Goal: Task Accomplishment & Management: Manage account settings

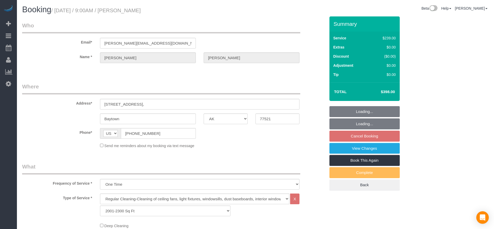
select select "[GEOGRAPHIC_DATA]"
select select "3"
select select "string:check"
select select "object:1980"
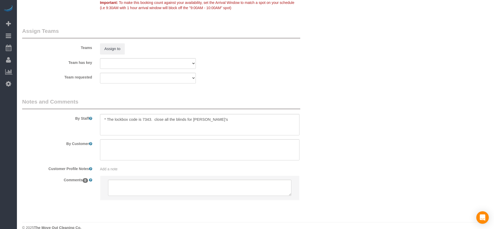
scroll to position [533, 0]
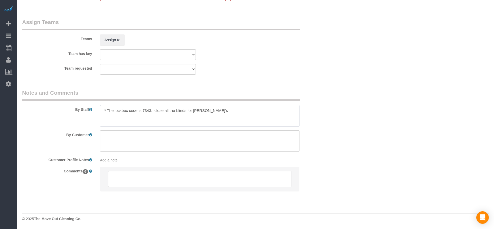
drag, startPoint x: 107, startPoint y: 109, endPoint x: 228, endPoint y: 113, distance: 121.2
click at [228, 113] on textarea at bounding box center [199, 115] width 199 height 21
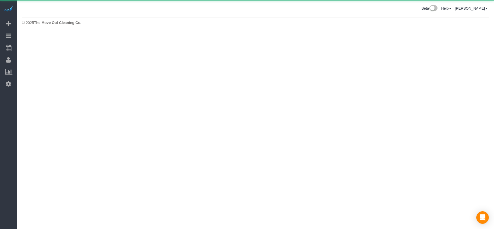
scroll to position [0, 0]
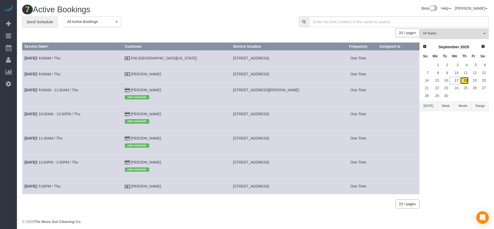
click at [465, 82] on link "18" at bounding box center [464, 80] width 9 height 7
drag, startPoint x: 214, startPoint y: 89, endPoint x: 282, endPoint y: 89, distance: 68.0
click at [282, 89] on td "[STREET_ADDRESS][PERSON_NAME]" at bounding box center [285, 94] width 108 height 24
drag, startPoint x: 272, startPoint y: 87, endPoint x: 259, endPoint y: 90, distance: 13.5
copy span "[STREET_ADDRESS][PERSON_NAME]"
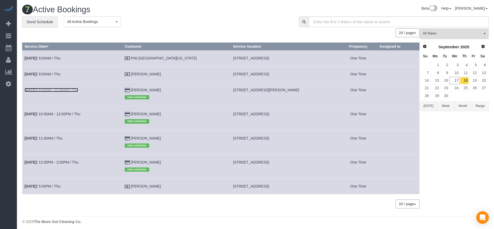
click at [54, 91] on link "[DATE] 9:00AM - 11:00AM / Thu" at bounding box center [51, 90] width 54 height 4
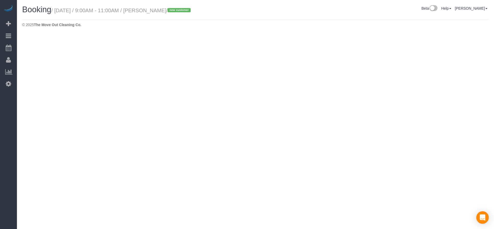
select select "[GEOGRAPHIC_DATA]"
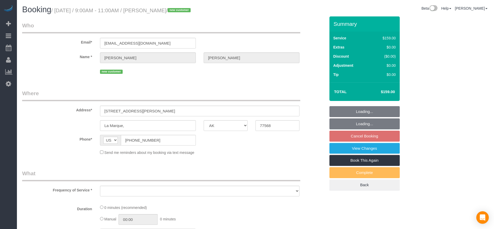
select select "string:fspay-bc13550e-23fc-4c92-98dc-76e0e9ca66dc"
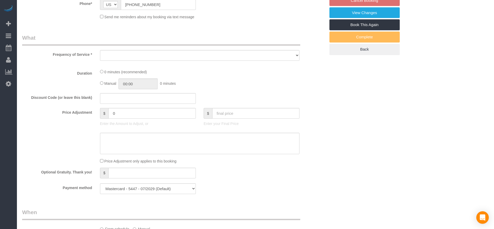
select select "object:2572"
select select "3"
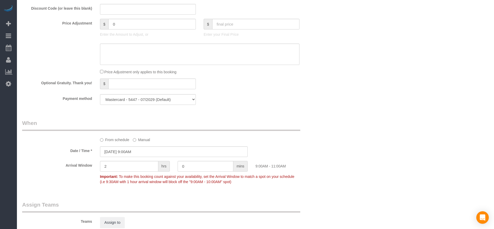
scroll to position [534, 0]
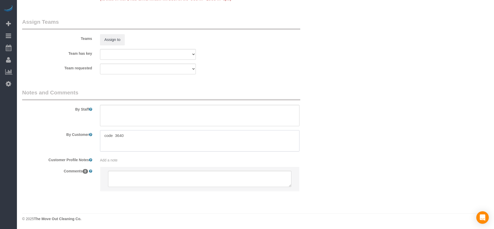
drag, startPoint x: 104, startPoint y: 135, endPoint x: 144, endPoint y: 136, distance: 39.6
click at [144, 136] on textarea at bounding box center [199, 140] width 199 height 21
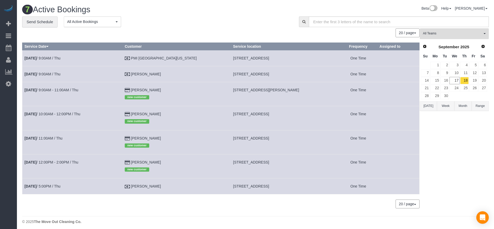
drag, startPoint x: 213, startPoint y: 187, endPoint x: 277, endPoint y: 188, distance: 64.3
click at [277, 188] on td "[STREET_ADDRESS]" at bounding box center [285, 186] width 108 height 16
copy span "[STREET_ADDRESS]"
click at [50, 185] on link "[DATE] 5:00PM / Thu" at bounding box center [42, 186] width 36 height 4
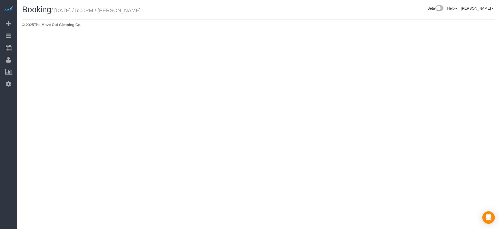
select select "[GEOGRAPHIC_DATA]"
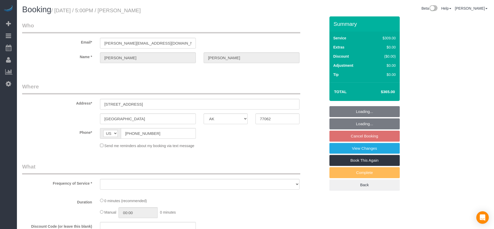
select select "object:3180"
select select "3"
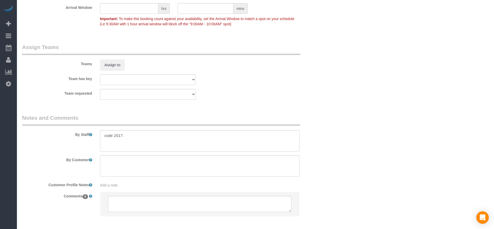
scroll to position [533, 0]
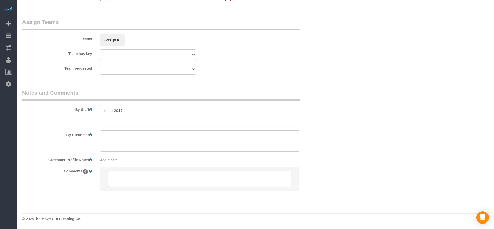
drag, startPoint x: 104, startPoint y: 111, endPoint x: 145, endPoint y: 111, distance: 40.4
click at [145, 111] on textarea at bounding box center [199, 115] width 199 height 21
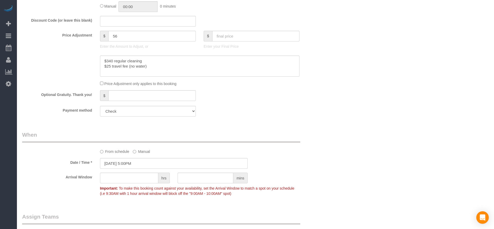
scroll to position [220, 0]
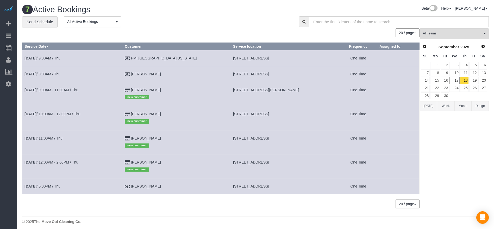
drag, startPoint x: 214, startPoint y: 186, endPoint x: 278, endPoint y: 185, distance: 64.3
click at [278, 185] on td "[STREET_ADDRESS]" at bounding box center [285, 186] width 108 height 16
copy span "[STREET_ADDRESS]"
drag, startPoint x: 213, startPoint y: 114, endPoint x: 287, endPoint y: 115, distance: 74.0
click at [287, 115] on td "[STREET_ADDRESS]" at bounding box center [285, 118] width 108 height 24
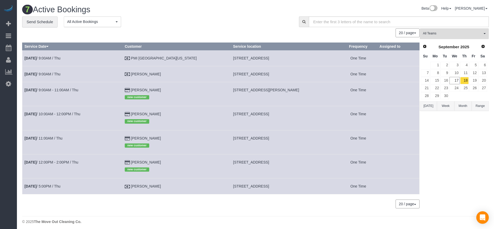
copy span "[STREET_ADDRESS]"
click at [66, 108] on td "[DATE] 10:00AM - 12:00PM / Thu" at bounding box center [72, 118] width 100 height 24
click at [66, 113] on link "[DATE] 10:00AM - 12:00PM / Thu" at bounding box center [52, 114] width 56 height 4
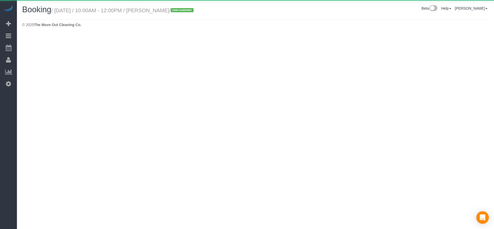
select select "[GEOGRAPHIC_DATA]"
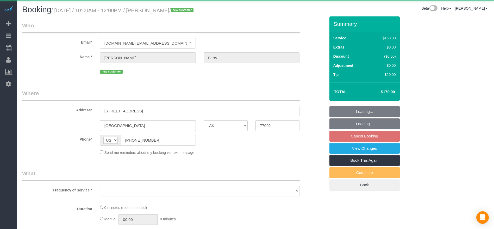
select select "string:fspay-dca3553e-2fe4-4af8-b2cc-adb749e6c77f"
select select "object:3666"
select select "spot102"
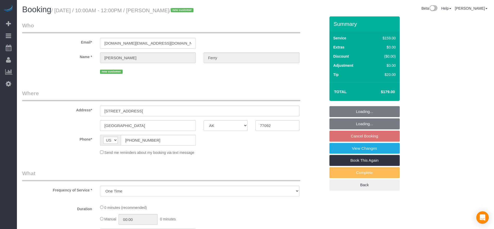
select select "3"
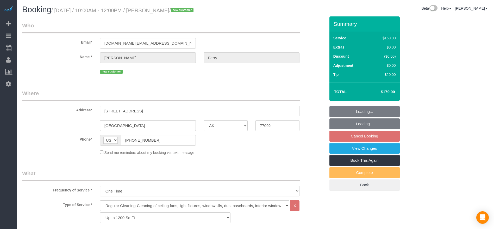
select select "object:3741"
select select "spot127"
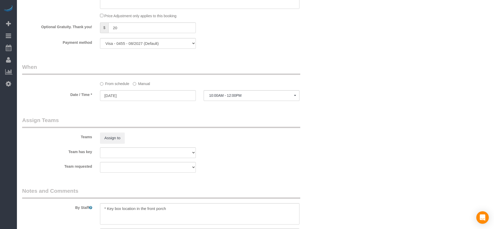
scroll to position [506, 0]
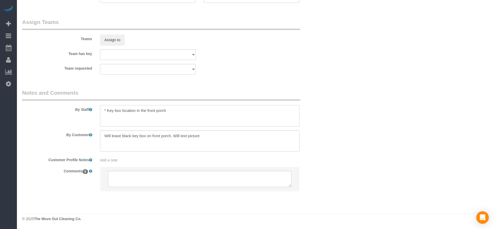
drag, startPoint x: 107, startPoint y: 109, endPoint x: 172, endPoint y: 110, distance: 65.4
click at [172, 110] on textarea at bounding box center [199, 115] width 199 height 21
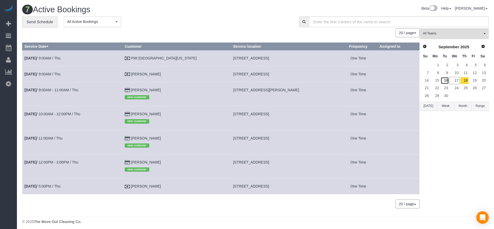
click at [447, 81] on link "16" at bounding box center [445, 80] width 9 height 7
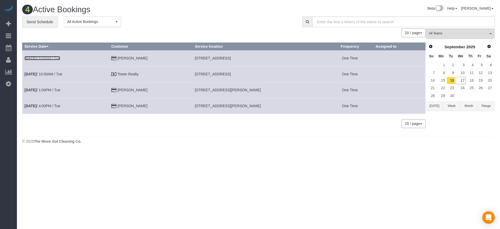
click at [55, 58] on link "[DATE] 9:00AM / Tue" at bounding box center [42, 58] width 36 height 4
click at [56, 74] on link "[DATE] 10:00AM / Tue" at bounding box center [43, 74] width 38 height 4
click at [48, 89] on link "[DATE] 1:00PM / Tue" at bounding box center [42, 90] width 36 height 4
drag, startPoint x: 204, startPoint y: 106, endPoint x: 243, endPoint y: 106, distance: 39.3
click at [243, 106] on td "[STREET_ADDRESS][PERSON_NAME]" at bounding box center [260, 106] width 134 height 16
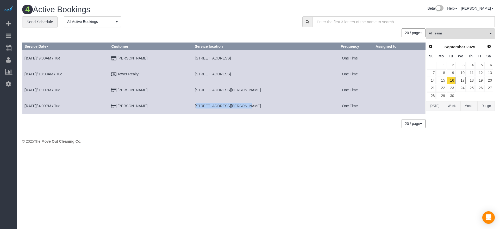
copy span "[STREET_ADDRESS]"
click at [35, 104] on b "[DATE]" at bounding box center [30, 106] width 12 height 4
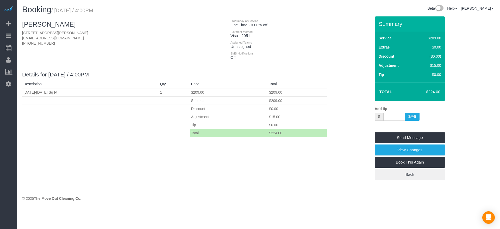
click at [415, 156] on fieldset "Send Message View Changes Book This Again Back" at bounding box center [410, 156] width 70 height 48
click at [415, 158] on link "Book This Again" at bounding box center [410, 162] width 70 height 11
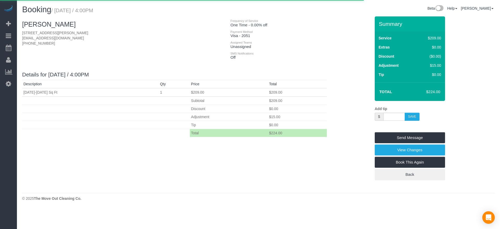
select select "[GEOGRAPHIC_DATA]"
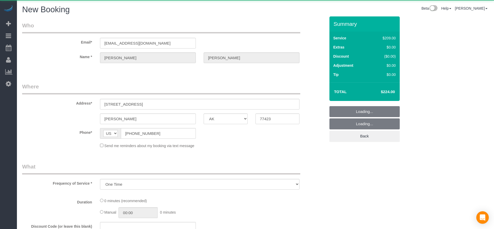
select select "object:4843"
select select "string:fspay-9c9b043c-e597-4870-b3fa-e0d33c1ca1bf"
select select "3"
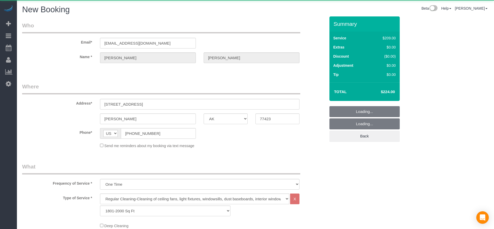
select select "object:4916"
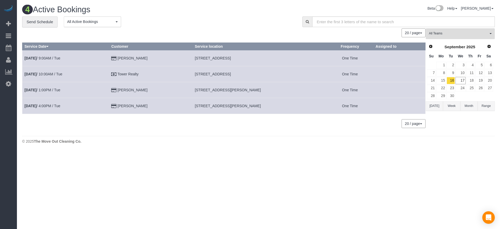
click at [436, 101] on button "[DATE]" at bounding box center [434, 106] width 17 height 10
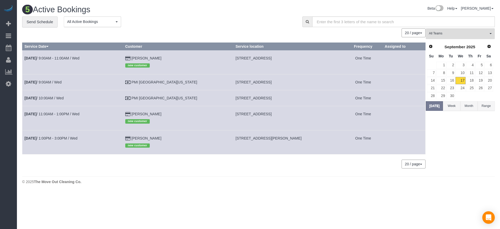
drag, startPoint x: 214, startPoint y: 57, endPoint x: 250, endPoint y: 58, distance: 35.5
click at [250, 58] on span "[STREET_ADDRESS]" at bounding box center [254, 58] width 36 height 4
copy span "[STREET_ADDRESS]"
drag, startPoint x: 214, startPoint y: 83, endPoint x: 252, endPoint y: 85, distance: 38.4
click at [252, 85] on td "[STREET_ADDRESS]" at bounding box center [288, 82] width 110 height 16
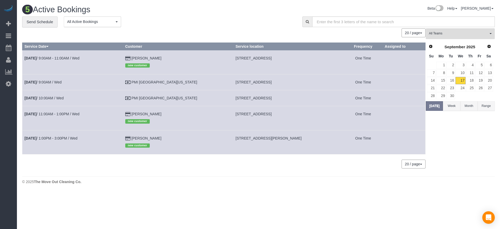
copy span "[STREET_ADDRESS],"
drag, startPoint x: 214, startPoint y: 97, endPoint x: 244, endPoint y: 98, distance: 30.0
click at [244, 98] on span "[STREET_ADDRESS]" at bounding box center [254, 98] width 36 height 4
copy span "[STREET_ADDRESS],"
drag, startPoint x: 214, startPoint y: 114, endPoint x: 252, endPoint y: 114, distance: 38.0
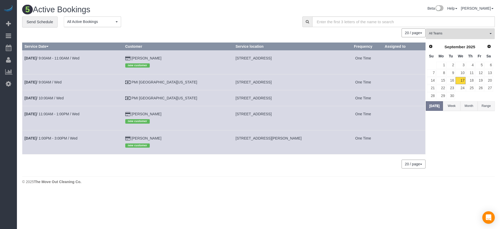
click at [252, 114] on span "[STREET_ADDRESS]" at bounding box center [254, 114] width 36 height 4
copy span "[STREET_ADDRESS]"
drag, startPoint x: 214, startPoint y: 138, endPoint x: 243, endPoint y: 135, distance: 29.6
click at [243, 135] on td "[STREET_ADDRESS][PERSON_NAME]" at bounding box center [288, 142] width 110 height 24
click at [52, 56] on link "[DATE] 9:00AM - 11:00AM / Wed" at bounding box center [51, 58] width 55 height 4
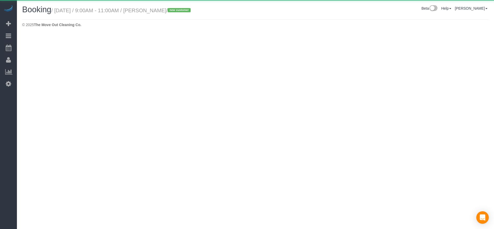
select select "[GEOGRAPHIC_DATA]"
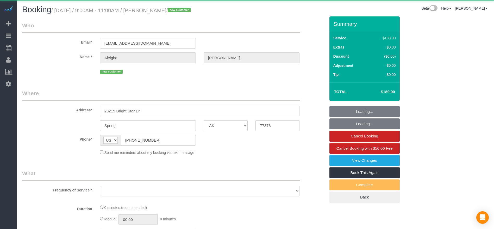
select select "string:fspay-6c57b25f-e1ae-44b3-9279-d65143976202"
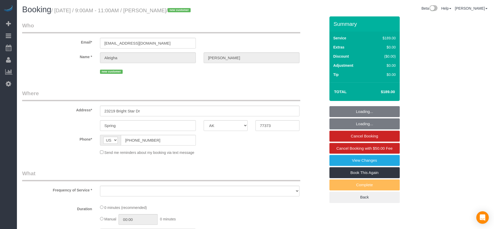
select select "object:5452"
select select "3"
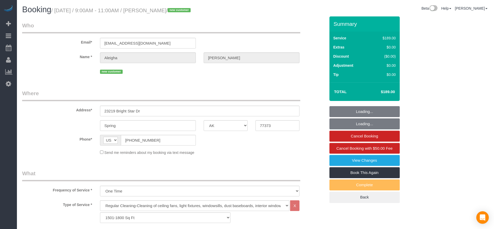
select select "object:5539"
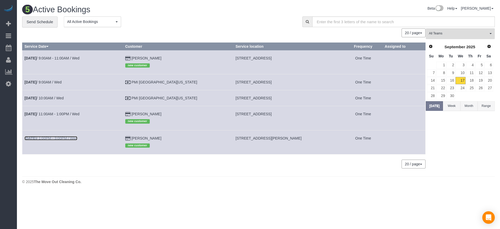
click at [72, 139] on link "[DATE] 1:00PM - 3:00PM / Wed" at bounding box center [50, 138] width 53 height 4
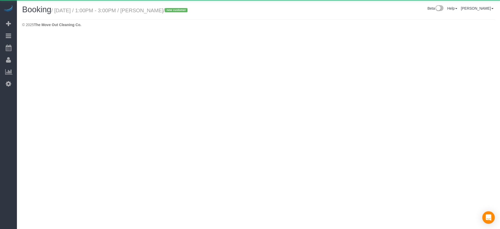
select select "[GEOGRAPHIC_DATA]"
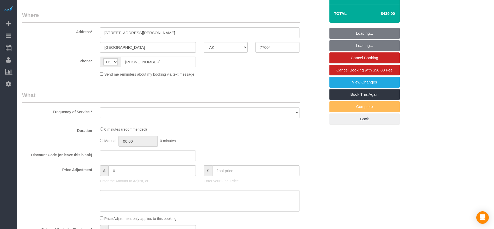
select select "object:6002"
select select "string:fspay-f85a0c9f-83f9-4ecf-a85e-4395637ece8e"
select select "3"
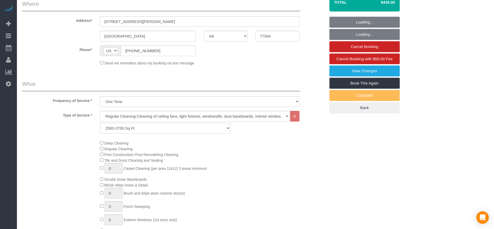
select select "object:6089"
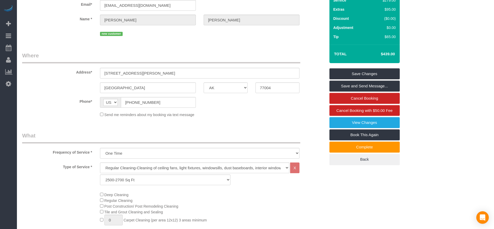
scroll to position [39, 0]
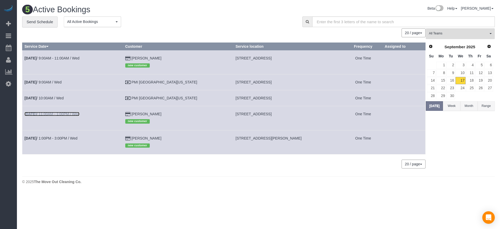
click at [59, 113] on link "[DATE] 11:00AM - 1:00PM / Wed" at bounding box center [51, 114] width 55 height 4
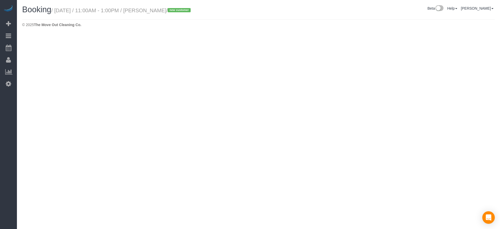
select select "[GEOGRAPHIC_DATA]"
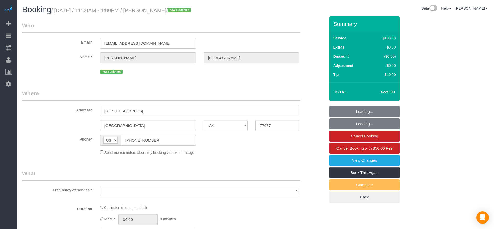
select select "string:fspay-0491aad0-76a6-4204-8517-d734f28a9fa4"
select select "object:6639"
select select "3"
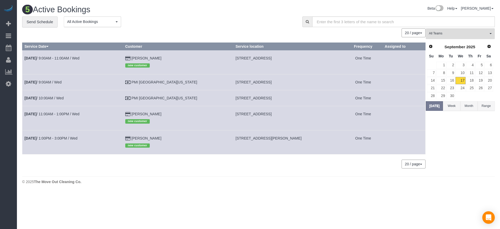
click at [65, 95] on td "[DATE] 10:00AM / Wed" at bounding box center [72, 98] width 101 height 16
click at [63, 96] on link "[DATE] 10:00AM / Wed" at bounding box center [43, 98] width 39 height 4
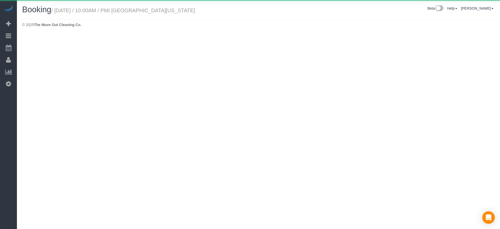
select select "[GEOGRAPHIC_DATA]"
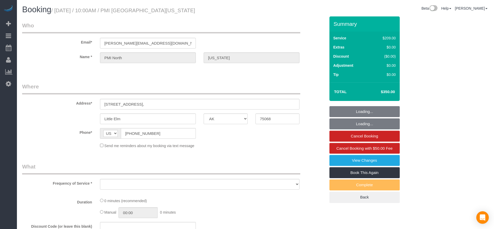
select select "object:7079"
select select "3"
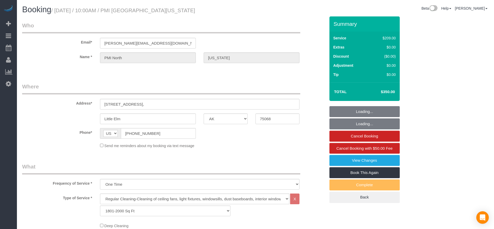
select select "object:7166"
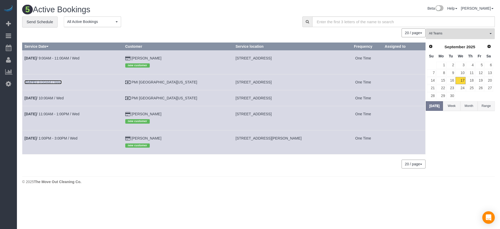
click at [51, 80] on link "[DATE] 9:00AM / Wed" at bounding box center [42, 82] width 37 height 4
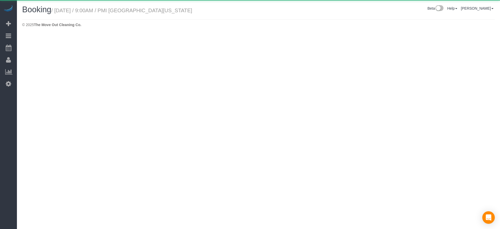
select select "[GEOGRAPHIC_DATA]"
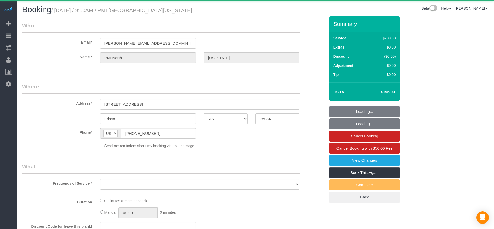
select select "object:7606"
select select "3"
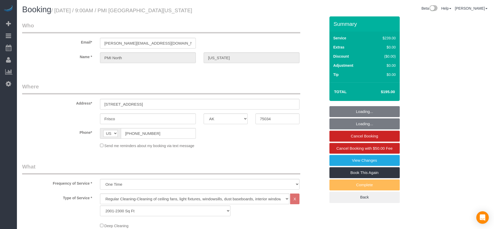
select select "object:7693"
